Goal: Information Seeking & Learning: Learn about a topic

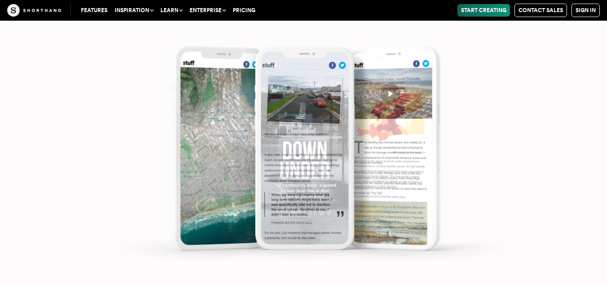
scroll to position [3899, 0]
click at [256, 169] on img at bounding box center [303, 142] width 607 height 284
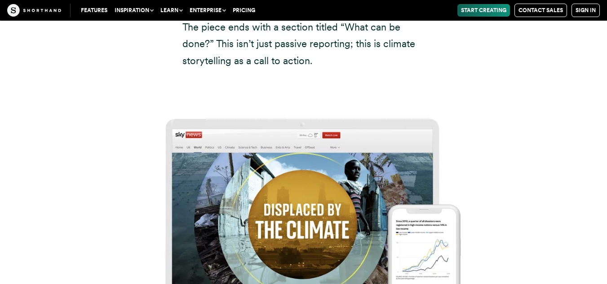
scroll to position [4587, 0]
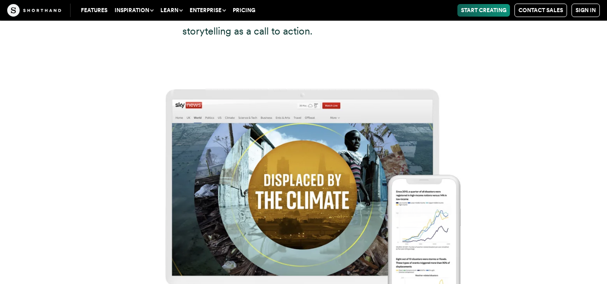
click at [318, 145] on img at bounding box center [303, 192] width 607 height 284
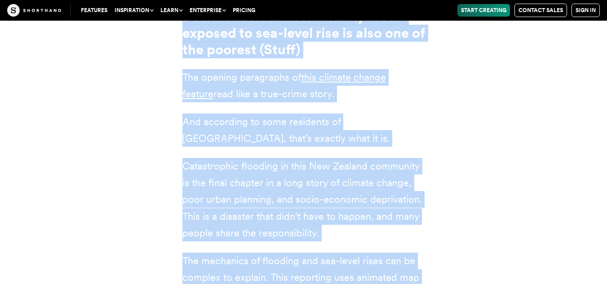
scroll to position [3422, 0]
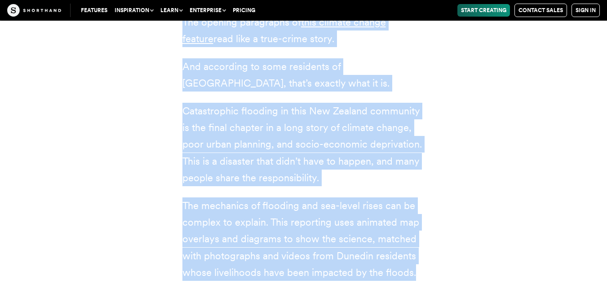
drag, startPoint x: 182, startPoint y: 75, endPoint x: 274, endPoint y: 256, distance: 203.9
click at [274, 256] on div "Down under: the community most-exposed to sea-level rise is also one of the poo…" at bounding box center [303, 148] width 243 height 390
copy div "Down under: the community most-exposed to sea-level rise is also one of the poo…"
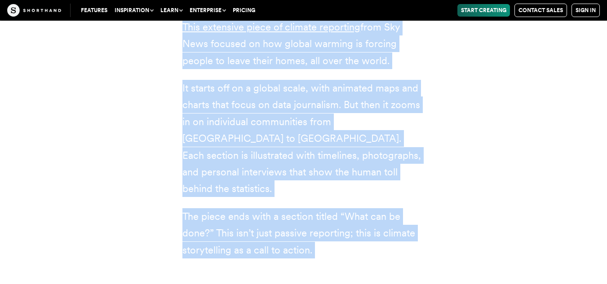
scroll to position [4420, 0]
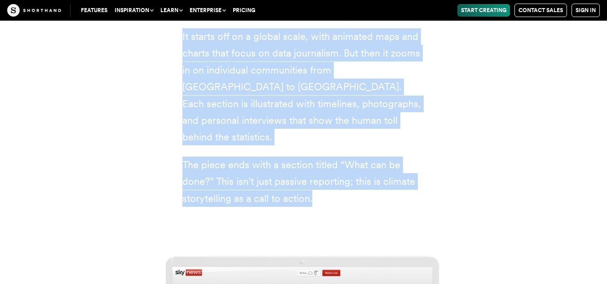
drag, startPoint x: 182, startPoint y: 89, endPoint x: 322, endPoint y: 133, distance: 146.5
click at [322, 133] on div "Displaced by the climate (Sky News) This extensive piece of climate reporting f…" at bounding box center [303, 73] width 243 height 267
copy div "Displaced by the climate (Sky News) This extensive piece of climate reporting f…"
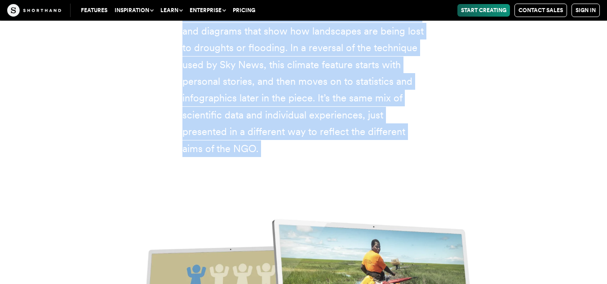
scroll to position [5426, 0]
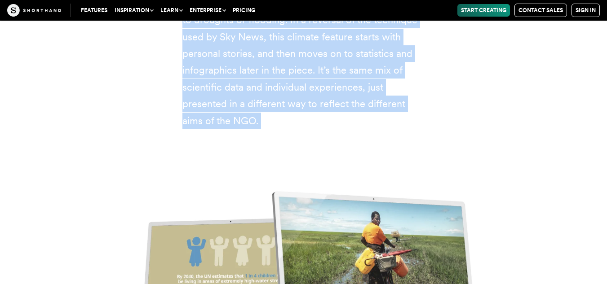
drag, startPoint x: 188, startPoint y: 74, endPoint x: 245, endPoint y: 55, distance: 60.1
copy div "limate stories: meet the people affected by extreme weather (WaterAid) The titl…"
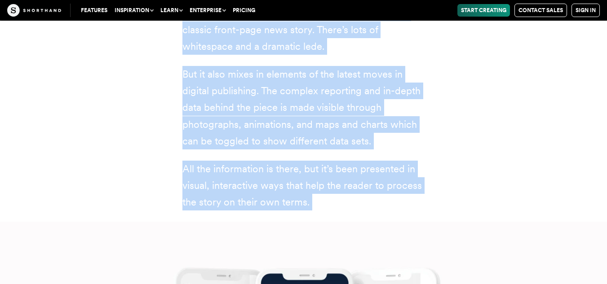
scroll to position [6319, 0]
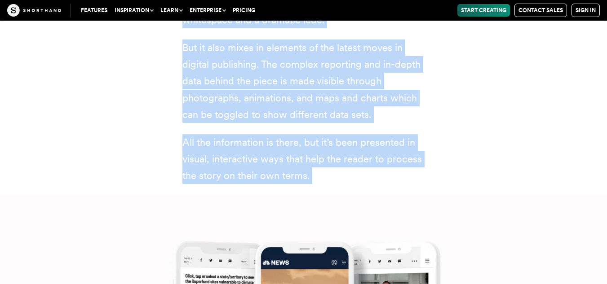
drag, startPoint x: 223, startPoint y: 71, endPoint x: 309, endPoint y: 94, distance: 89.5
click at [309, 94] on div "A growing toxic threat — made worse by climate change (NBC News) Our next clima…" at bounding box center [303, 12] width 243 height 345
copy div "A growing toxic threat — made worse by climate change (NBC News) Our next clima…"
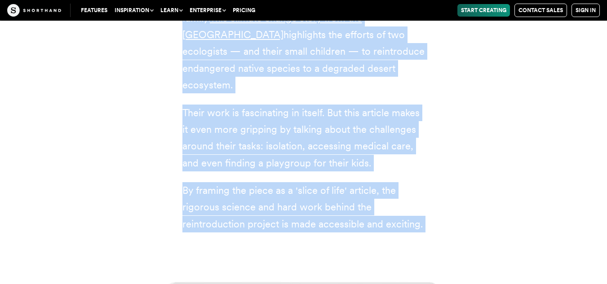
scroll to position [7194, 0]
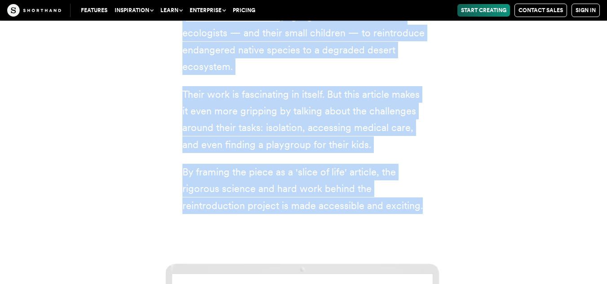
drag, startPoint x: 183, startPoint y: 71, endPoint x: 421, endPoint y: 125, distance: 244.3
click at [421, 125] on div "Meet the family on a mission to restore the desert eco-system (UNSW [GEOGRAPHIC…" at bounding box center [303, 64] width 243 height 300
copy div "Meet the family on a mission to restore the desert eco-system (UNSW [GEOGRAPHIC…"
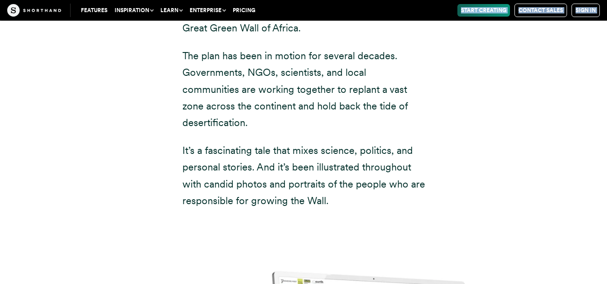
scroll to position [8080, 0]
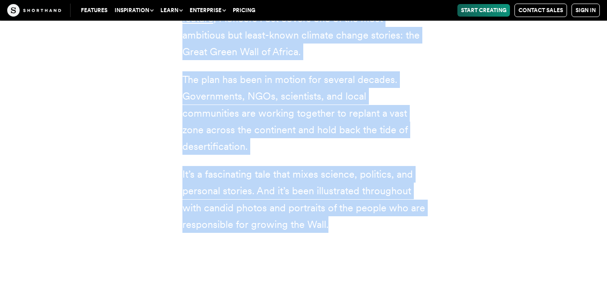
drag, startPoint x: 184, startPoint y: 66, endPoint x: 355, endPoint y: 125, distance: 181.1
click at [355, 125] on div "The people racing to replant Africa (Pioneers Post) Many climate change stories…" at bounding box center [303, 83] width 243 height 300
copy div "The people racing to replant Africa (Pioneers Post) Many climate change stories…"
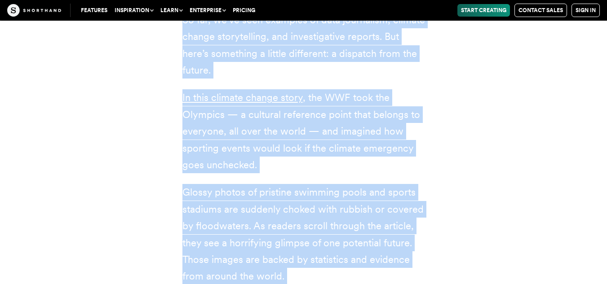
scroll to position [9011, 0]
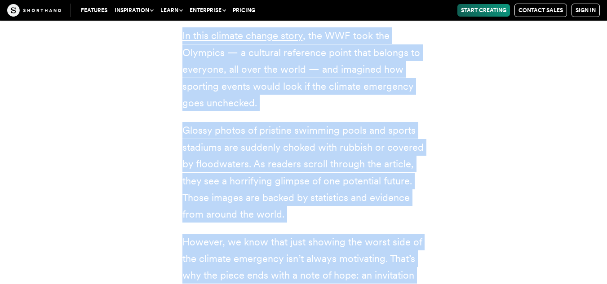
drag, startPoint x: 184, startPoint y: 62, endPoint x: 437, endPoint y: 203, distance: 289.4
click at [437, 203] on div "What the Olympics could look like in [DATE] (WWF) So far, we’ve seen examples o…" at bounding box center [303, 112] width 278 height 412
copy div "Lore ips Dolorsit ametc adip elit se 6878 (DOE) Te inc, ut’la etdo magnaali en …"
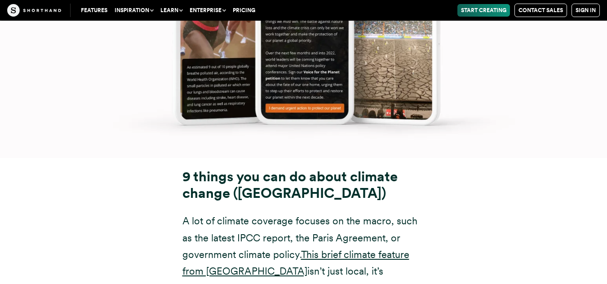
scroll to position [9771, 0]
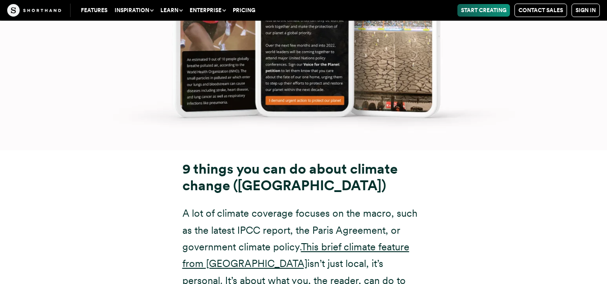
drag, startPoint x: 186, startPoint y: 69, endPoint x: 384, endPoint y: 199, distance: 236.9
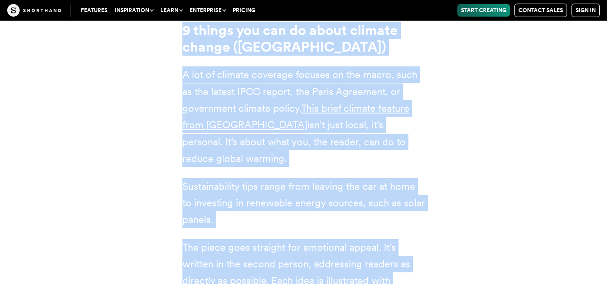
scroll to position [9957, 0]
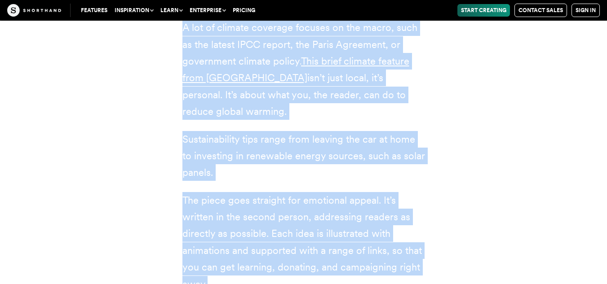
drag, startPoint x: 182, startPoint y: 72, endPoint x: 425, endPoint y: 181, distance: 265.8
click at [425, 181] on div "9 things you can do about climate change (Imperial College [GEOGRAPHIC_DATA]) A…" at bounding box center [303, 134] width 278 height 318
copy div "9 things you can do about climate change (Imperial College [GEOGRAPHIC_DATA]) A…"
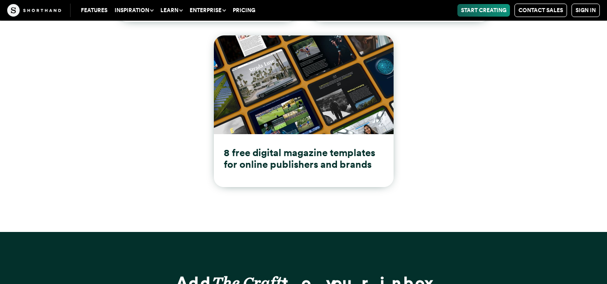
scroll to position [11967, 0]
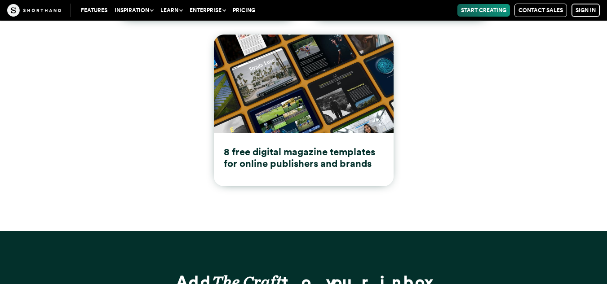
click at [578, 10] on link "Sign in" at bounding box center [585, 10] width 28 height 13
